Goal: Navigation & Orientation: Find specific page/section

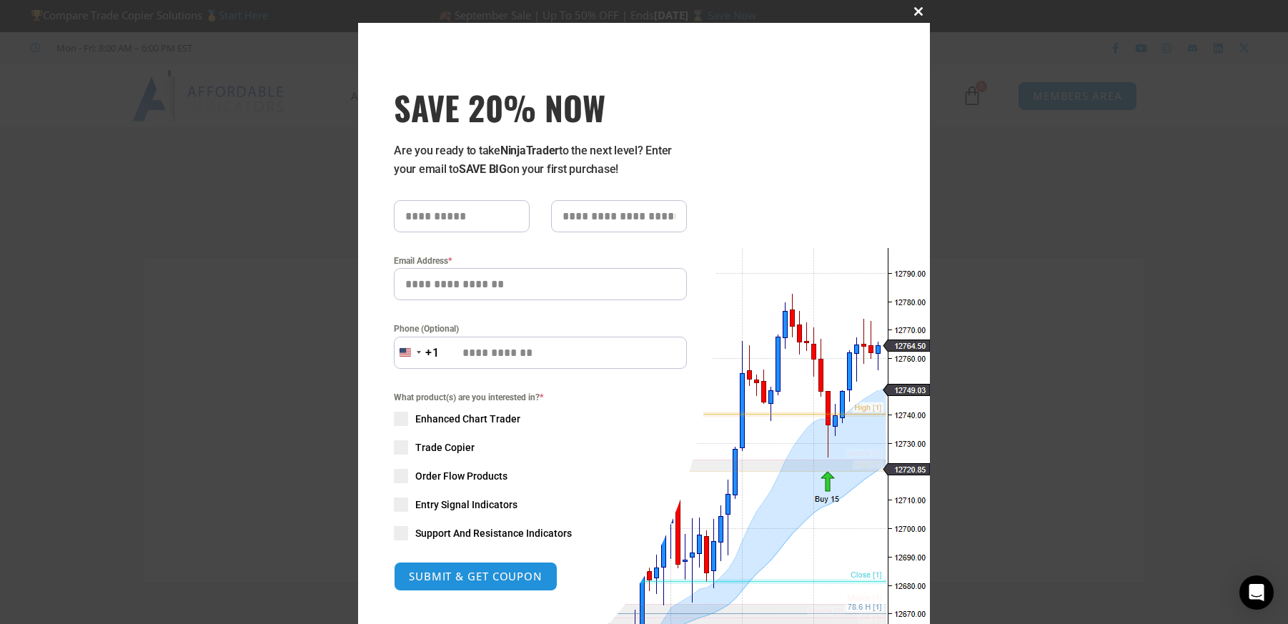
click at [916, 11] on span at bounding box center [918, 11] width 23 height 9
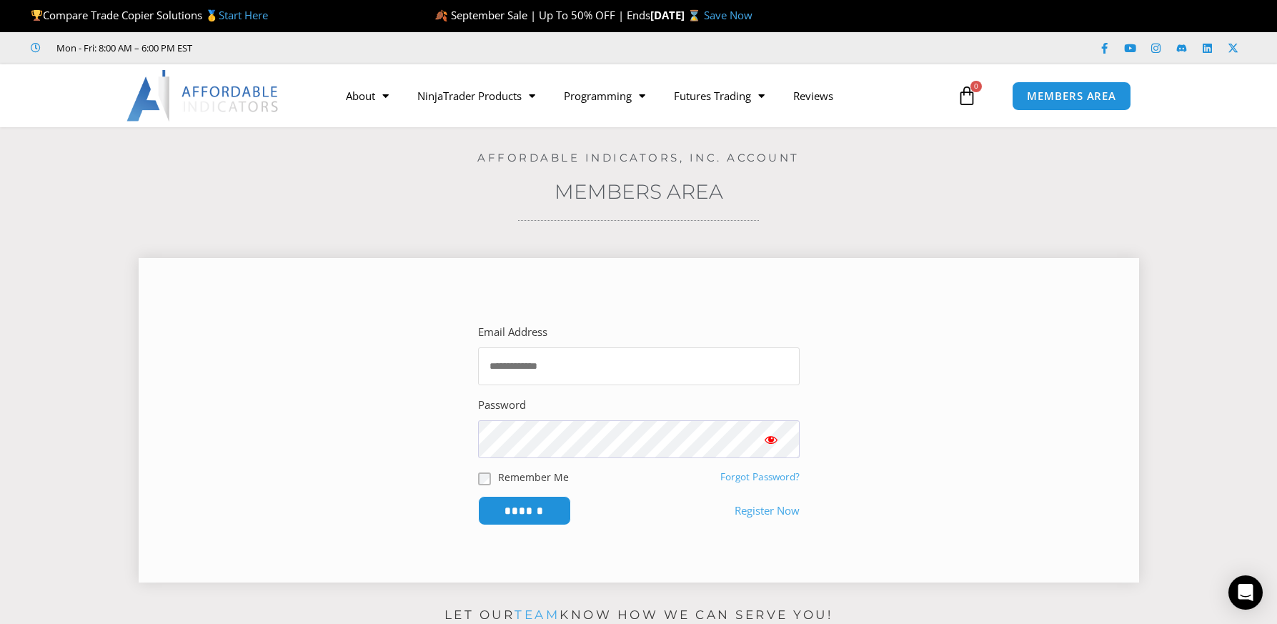
type input "**********"
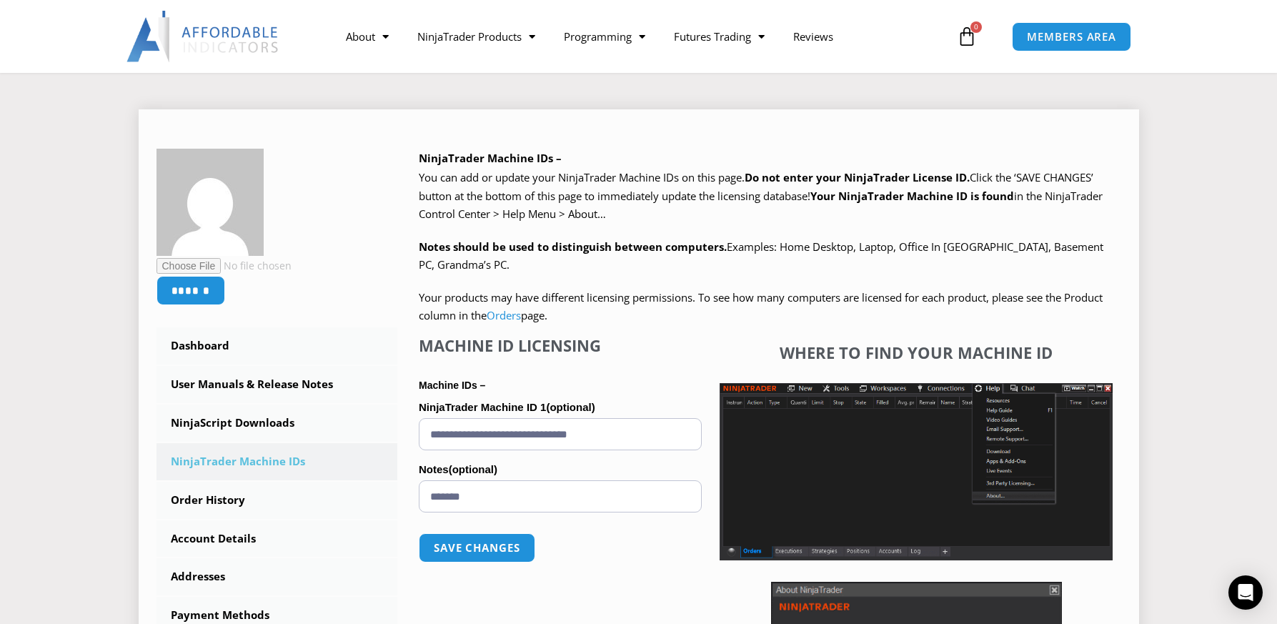
scroll to position [297, 0]
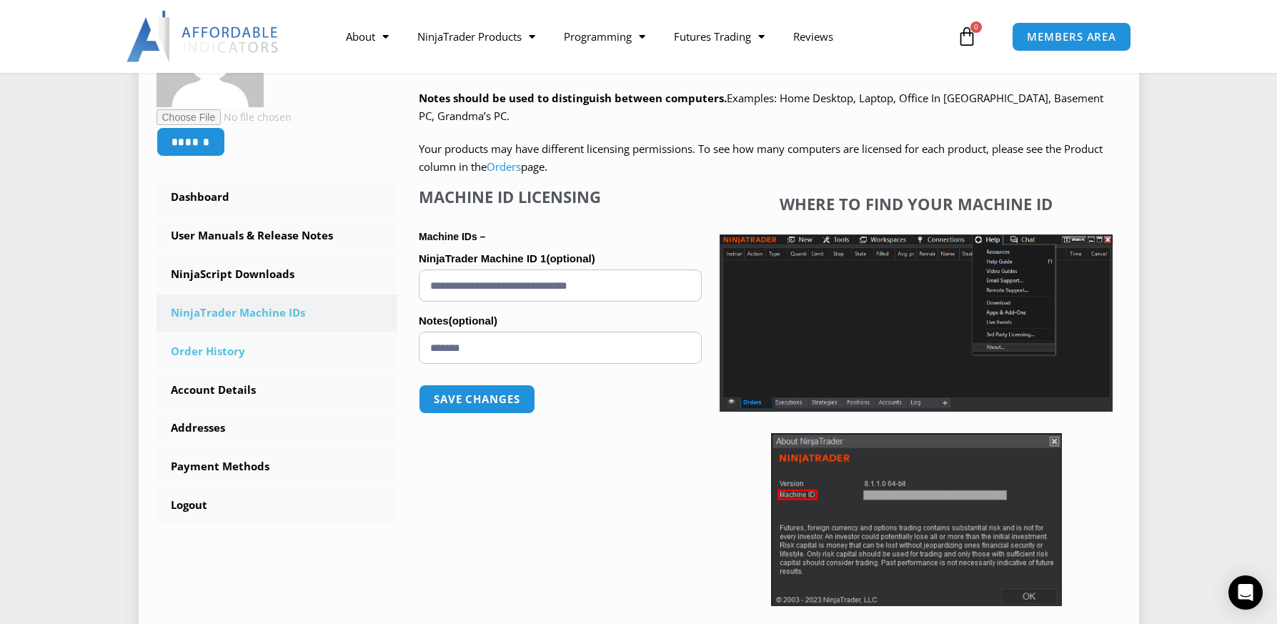
click at [199, 353] on link "Order History" at bounding box center [277, 351] width 242 height 37
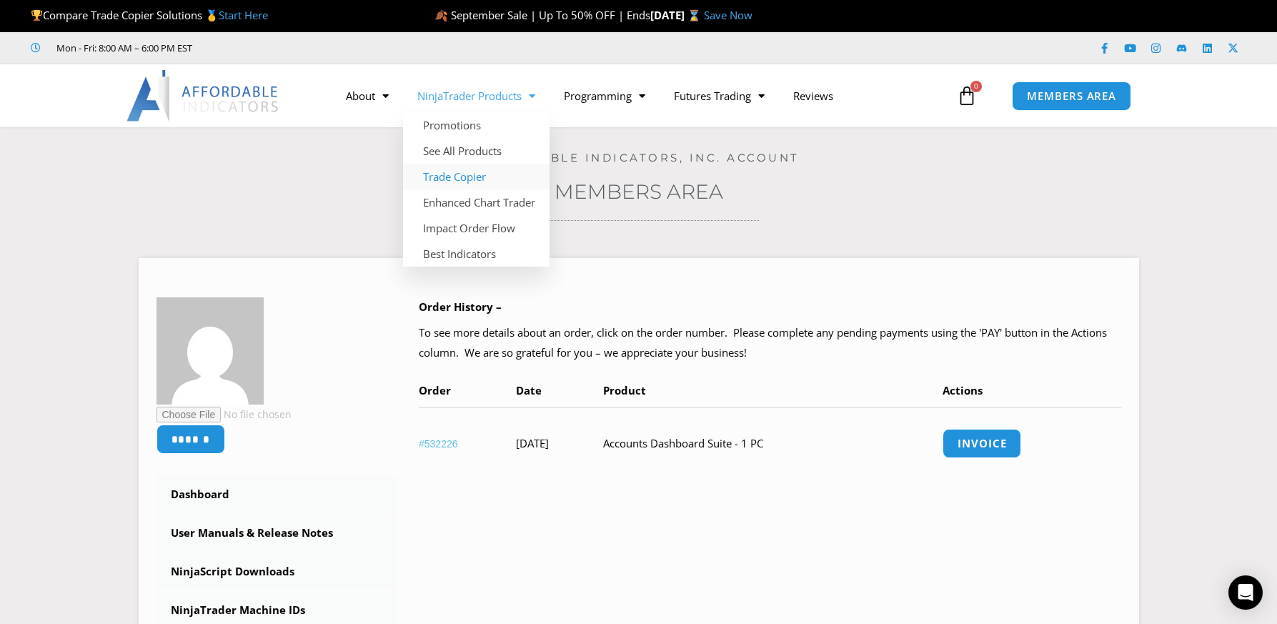
click at [465, 173] on link "Trade Copier" at bounding box center [476, 177] width 146 height 26
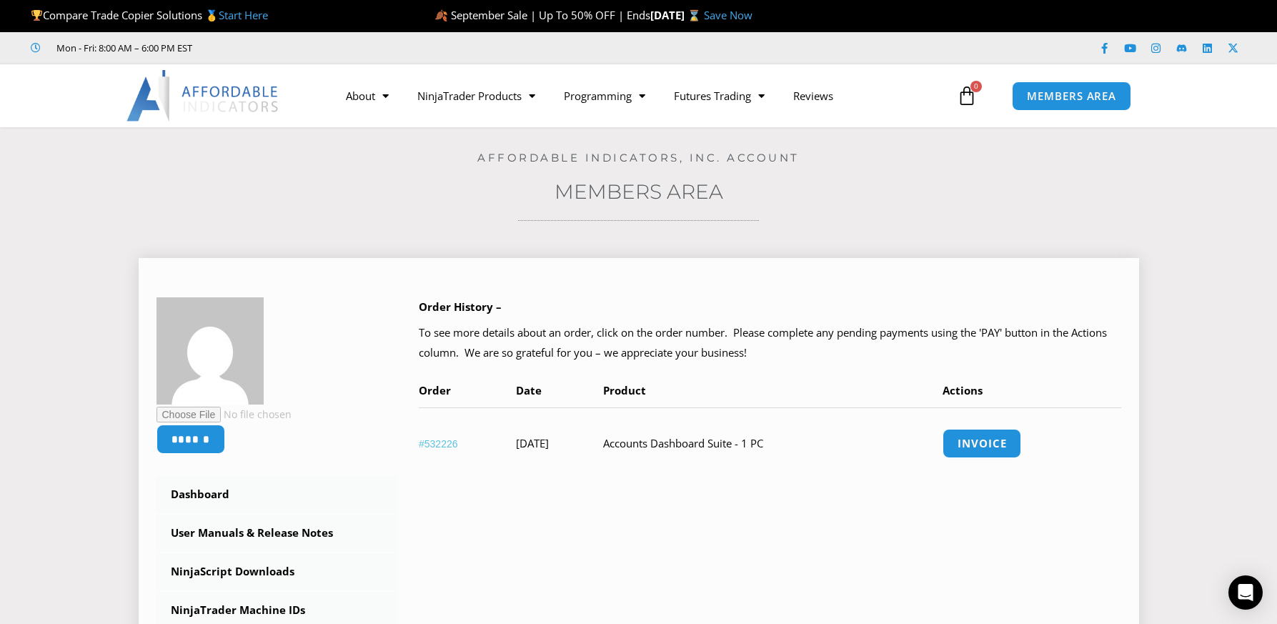
scroll to position [40, 0]
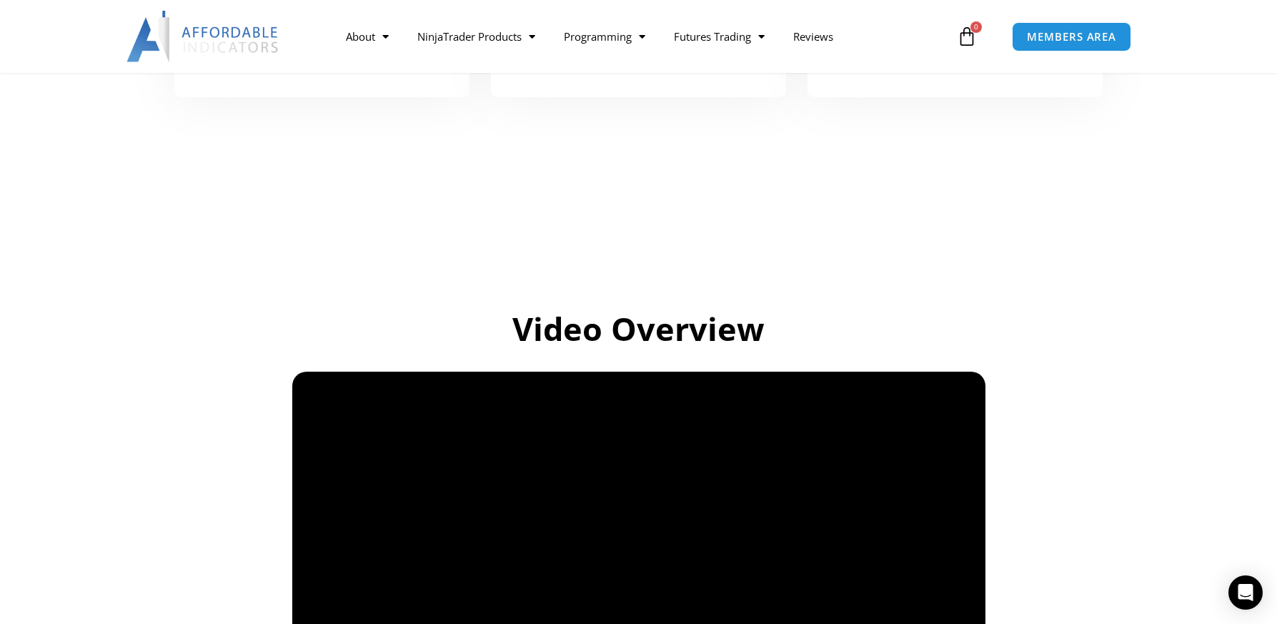
scroll to position [978, 0]
